Goal: Complete application form

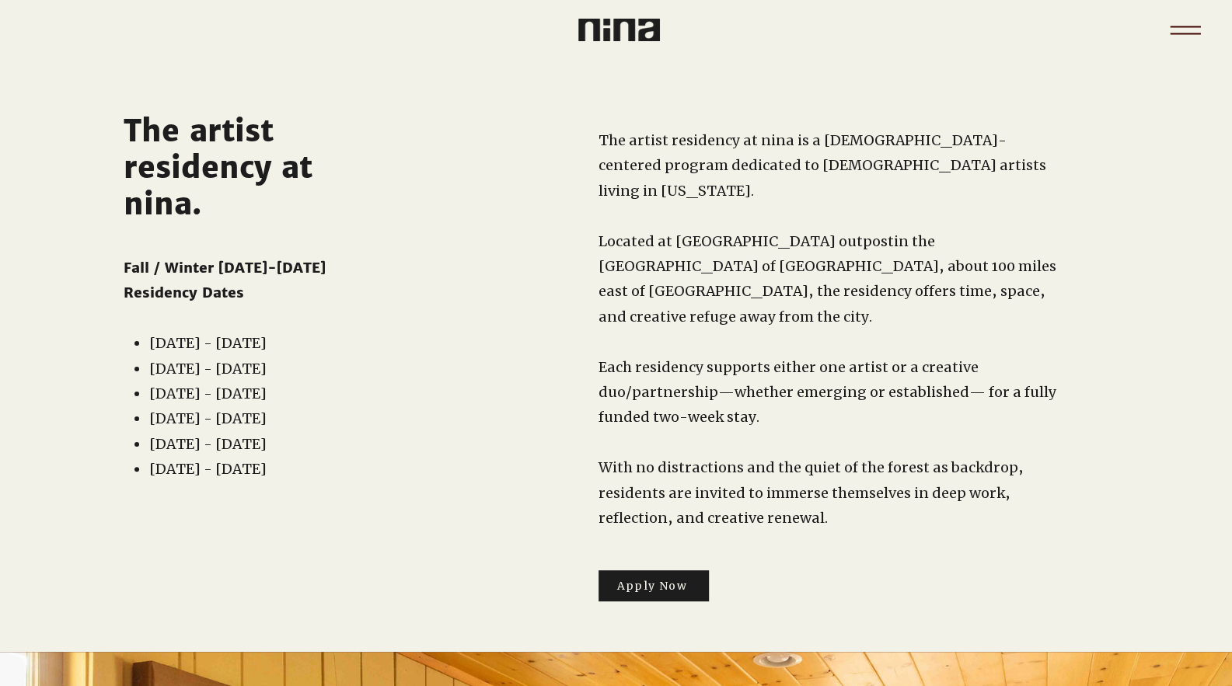
click at [1177, 37] on icon "Menu" at bounding box center [1185, 30] width 54 height 54
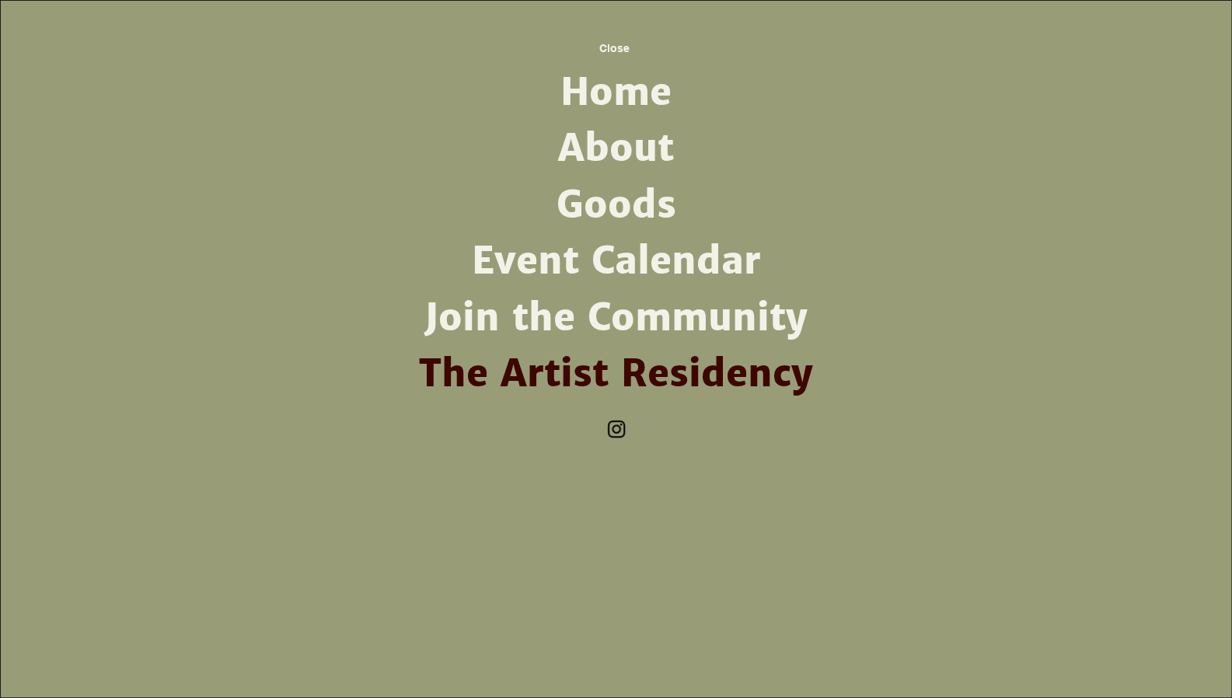
click at [642, 139] on link "About" at bounding box center [617, 148] width 406 height 56
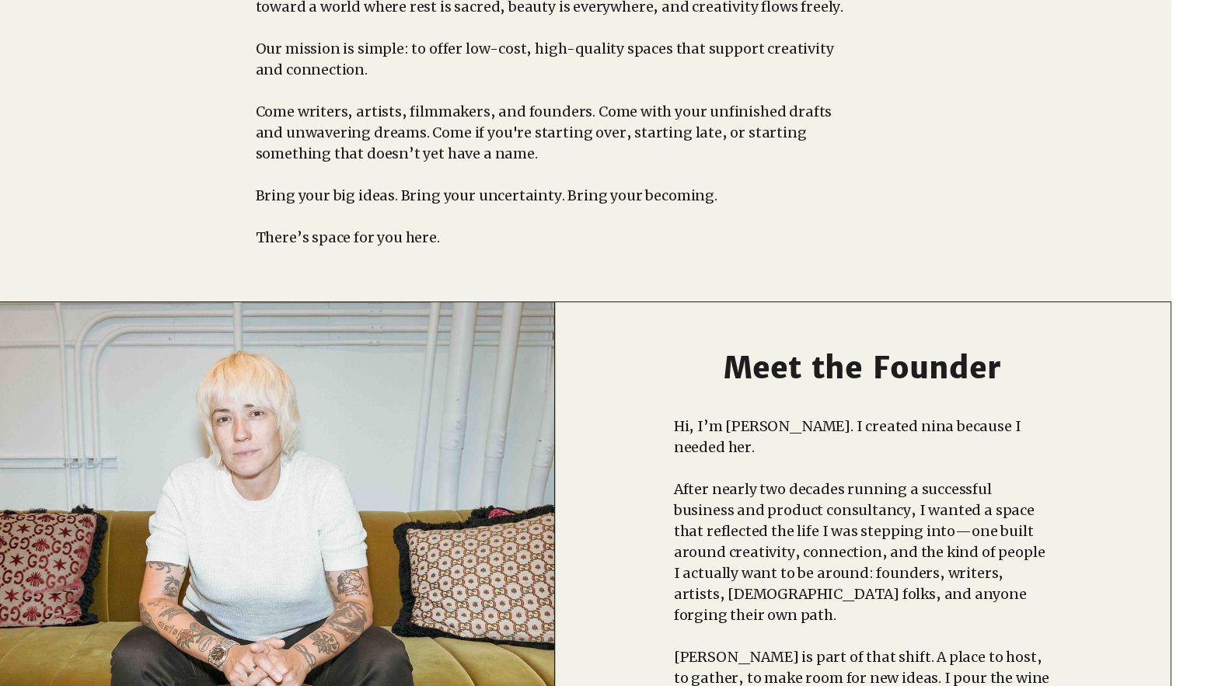
scroll to position [0, 61]
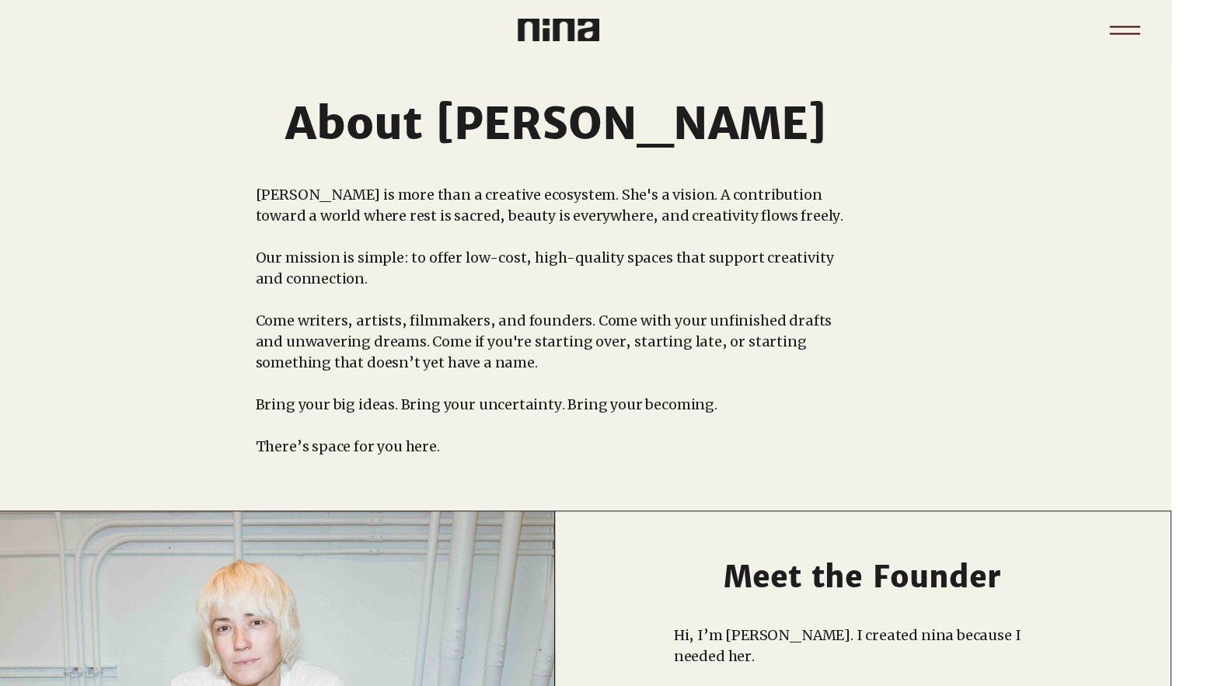
click at [1126, 30] on icon "Menu" at bounding box center [1125, 30] width 54 height 54
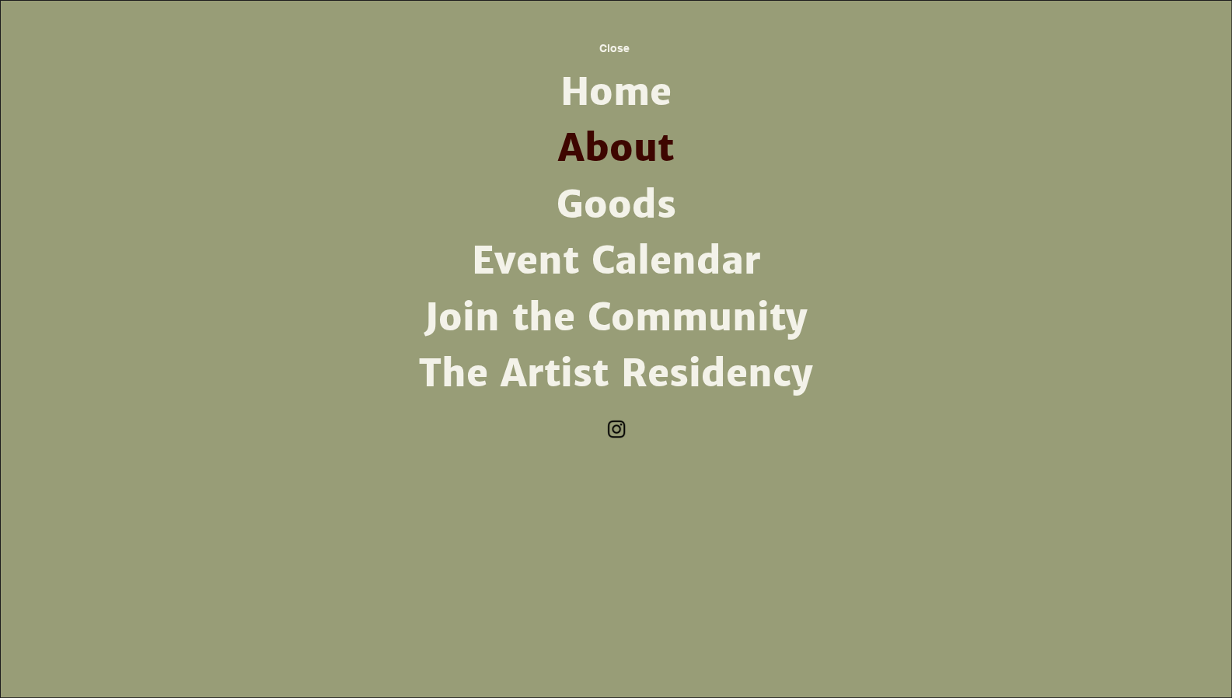
click at [613, 187] on link "Goods" at bounding box center [617, 205] width 406 height 56
click at [636, 365] on link "The Artist Residency" at bounding box center [617, 374] width 406 height 56
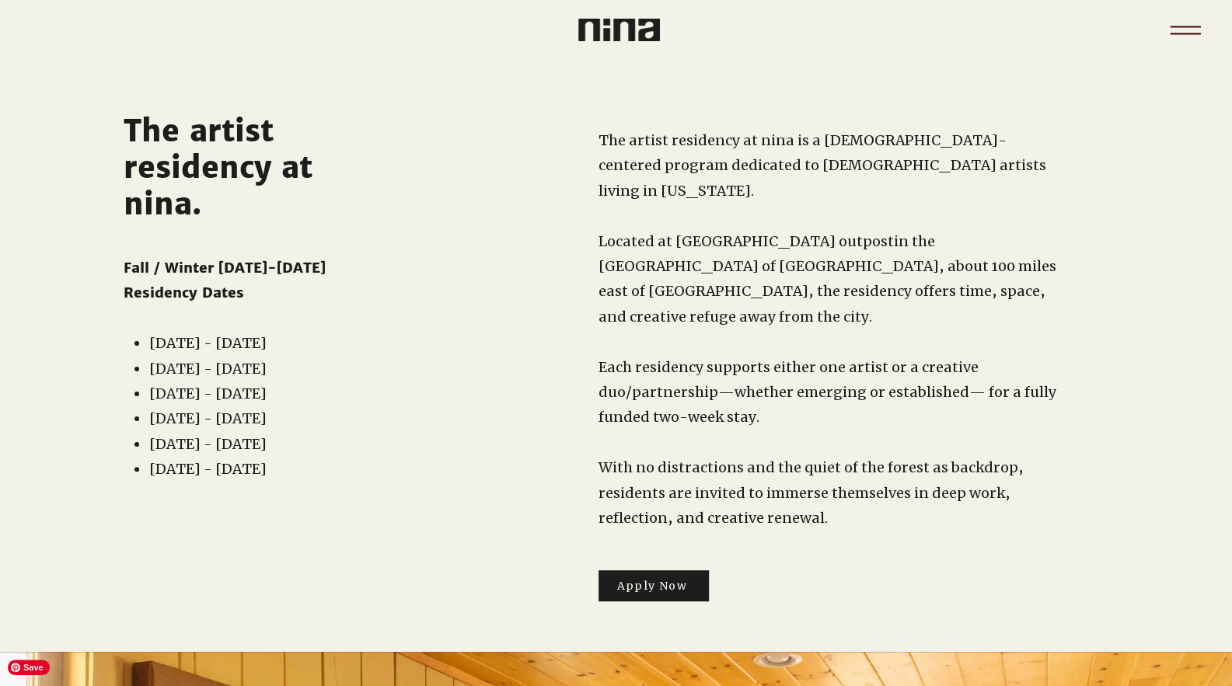
click at [1197, 30] on icon "Menu" at bounding box center [1185, 30] width 54 height 54
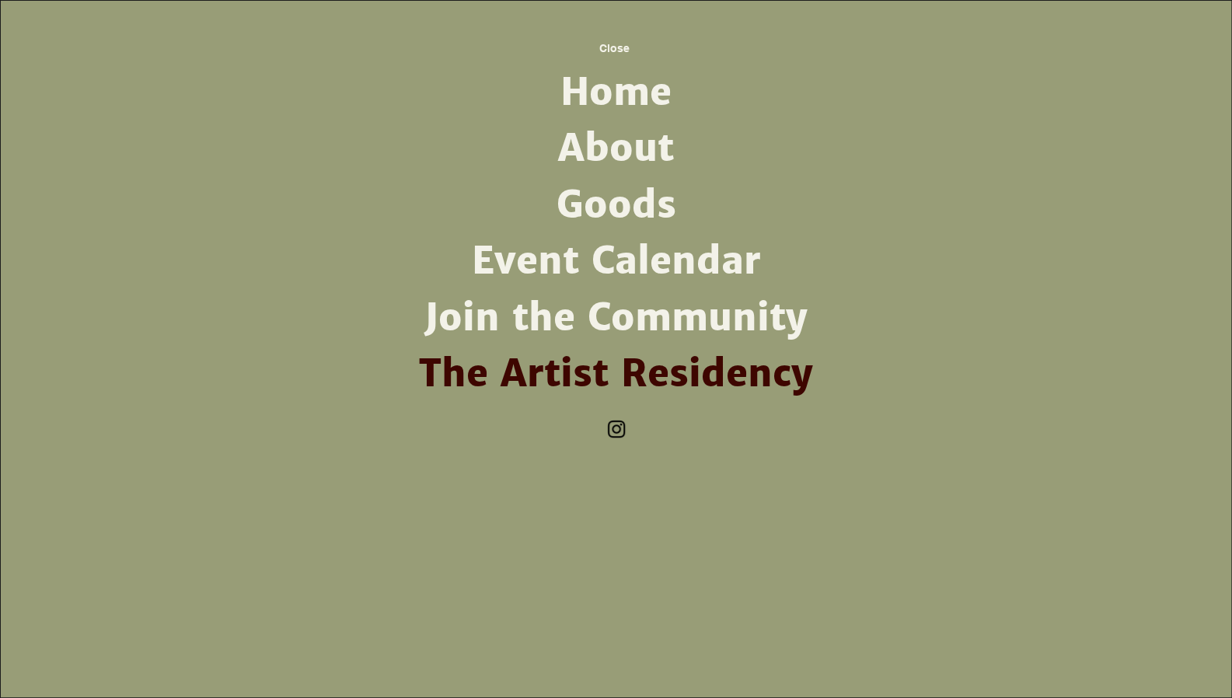
click at [665, 93] on link "Home" at bounding box center [617, 93] width 406 height 56
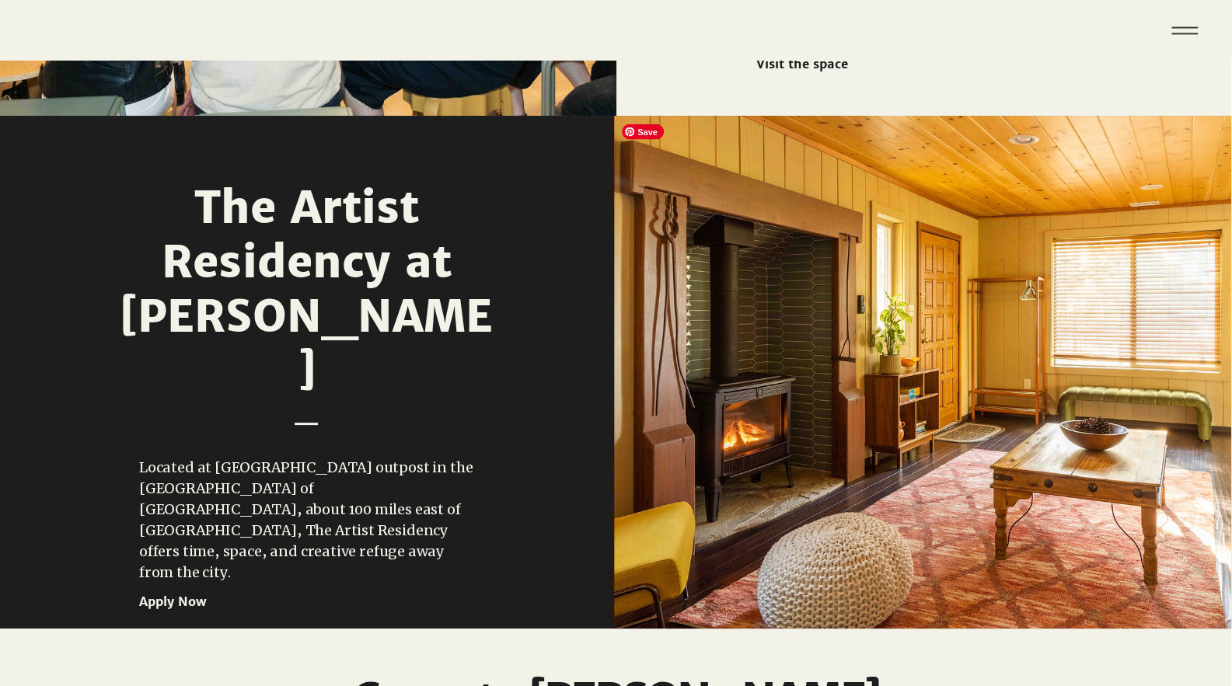
scroll to position [1695, 1]
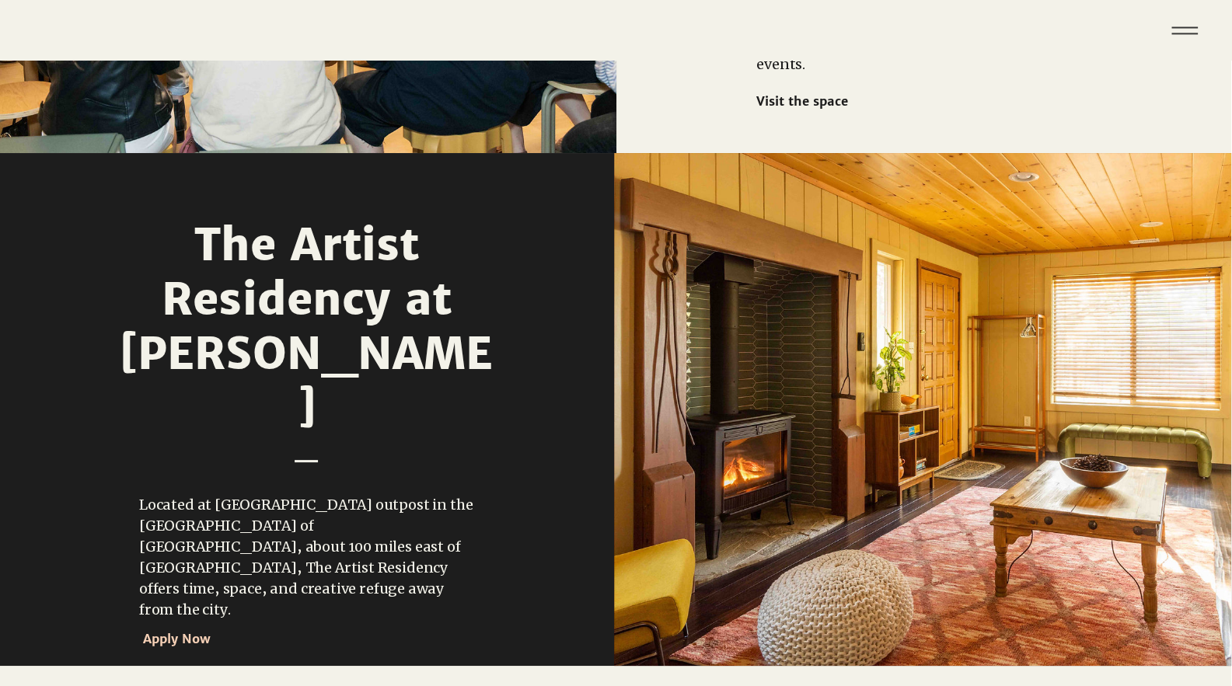
click at [212, 626] on span "Apply Now" at bounding box center [210, 638] width 134 height 25
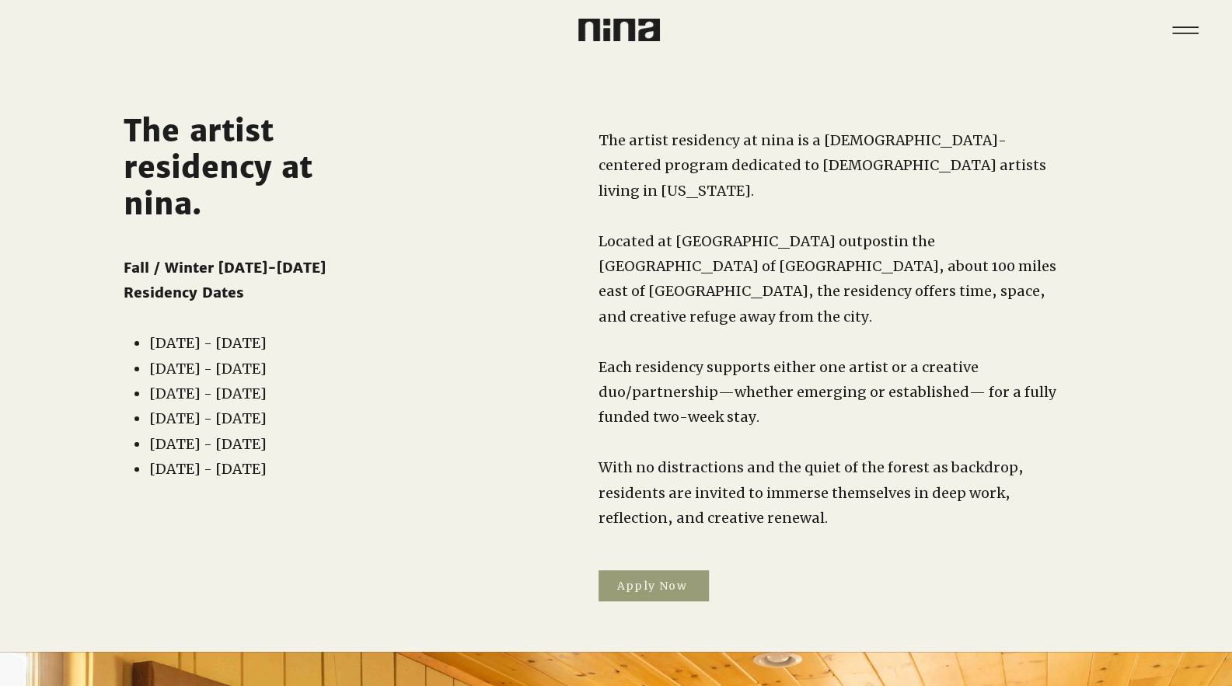
click at [647, 579] on span "Apply Now" at bounding box center [651, 586] width 71 height 14
click at [645, 579] on span "Apply Now" at bounding box center [651, 586] width 71 height 14
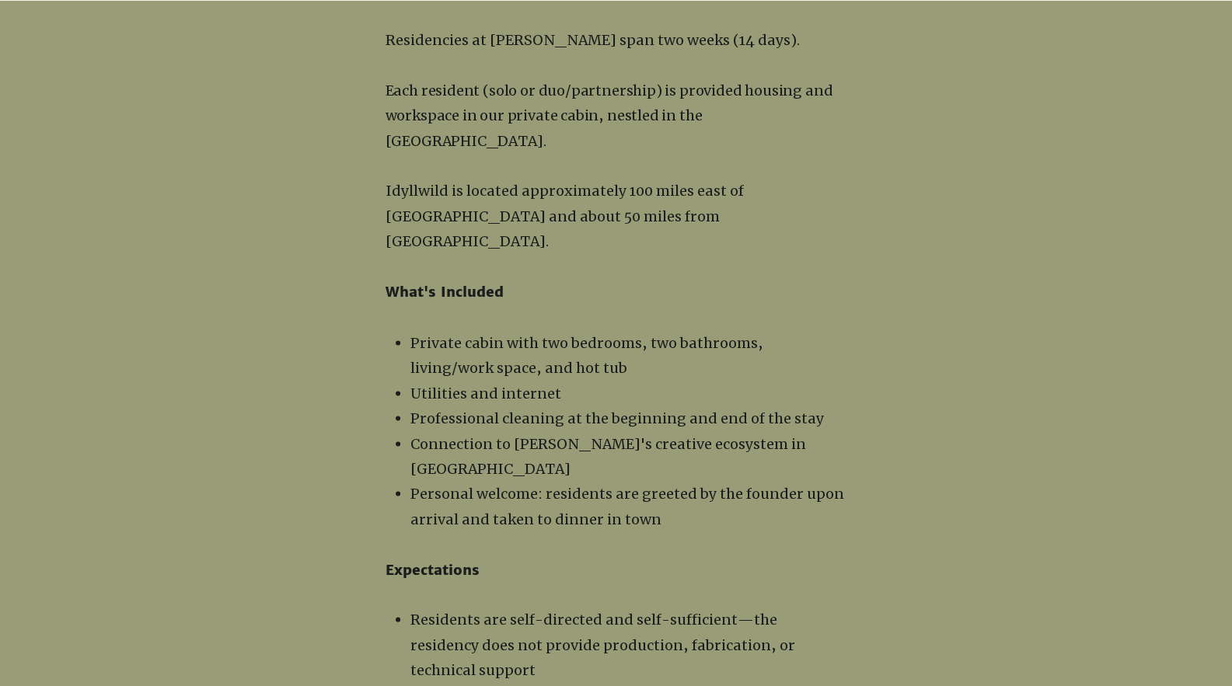
scroll to position [1853, 0]
